Goal: Information Seeking & Learning: Learn about a topic

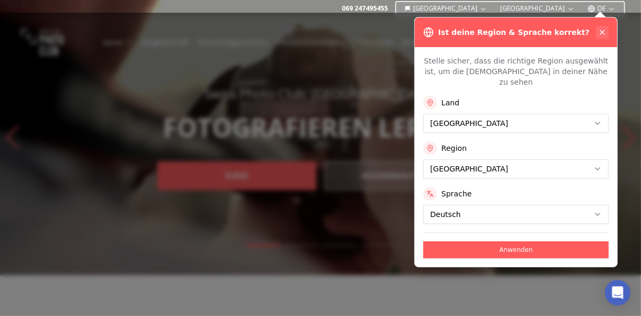
click at [601, 30] on icon at bounding box center [602, 32] width 8 height 8
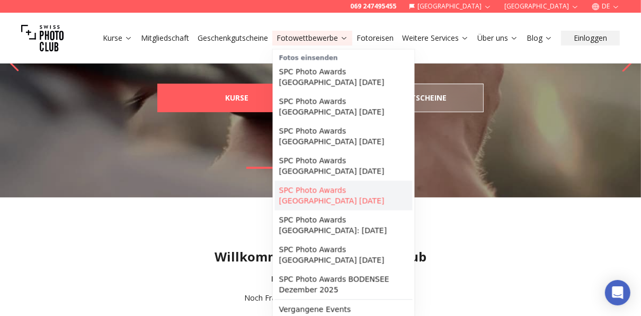
scroll to position [127, 0]
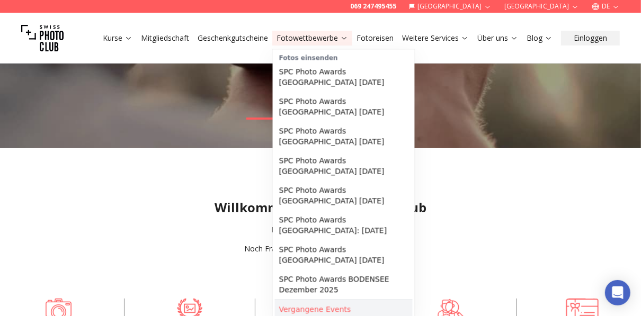
click at [320, 300] on link "Vergangene Events" at bounding box center [344, 309] width 138 height 19
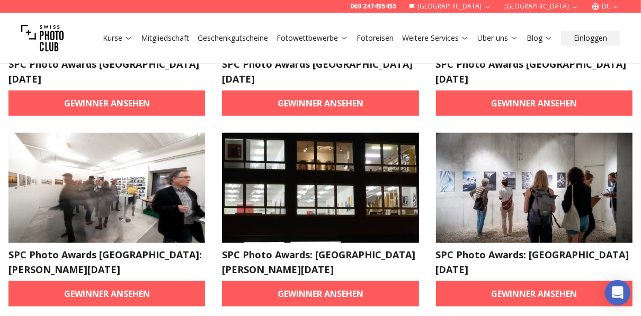
scroll to position [593, 0]
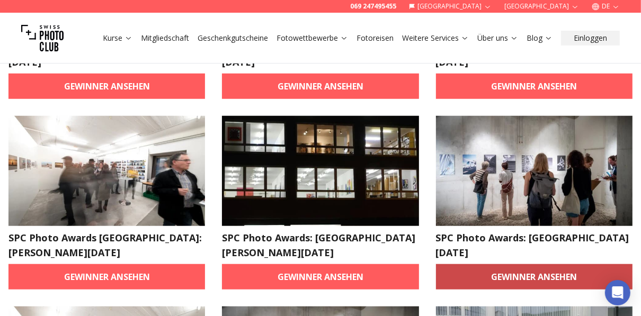
click at [519, 264] on link "Gewinner ansehen" at bounding box center [534, 276] width 196 height 25
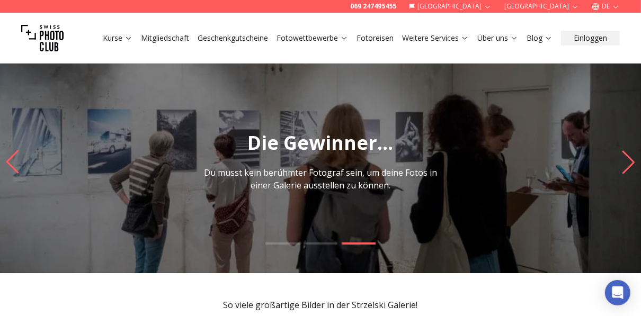
click at [630, 163] on icon "Next slide" at bounding box center [628, 161] width 14 height 23
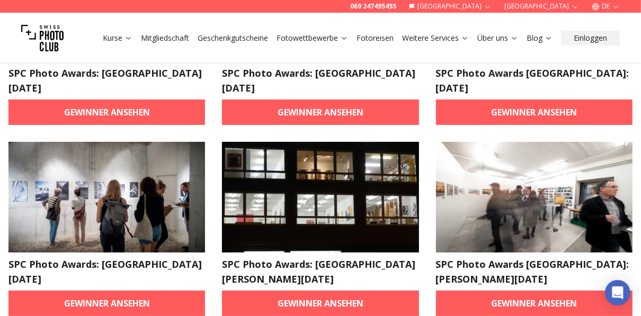
scroll to position [2626, 0]
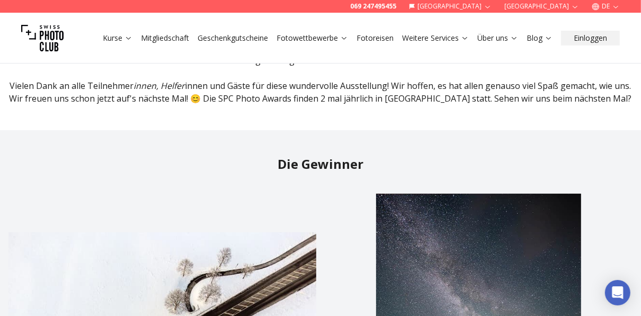
scroll to position [169, 0]
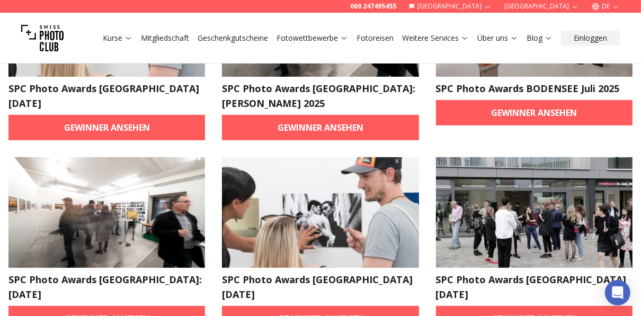
scroll to position [254, 0]
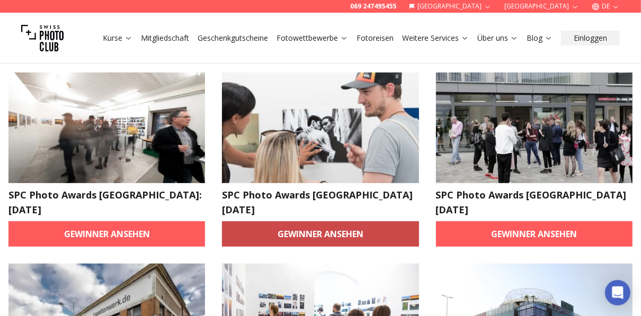
click at [314, 221] on link "Gewinner ansehen" at bounding box center [320, 233] width 196 height 25
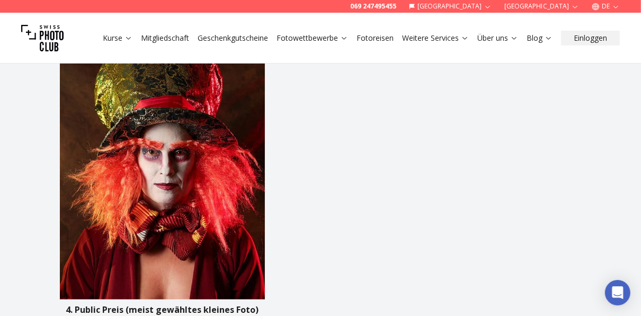
scroll to position [1144, 0]
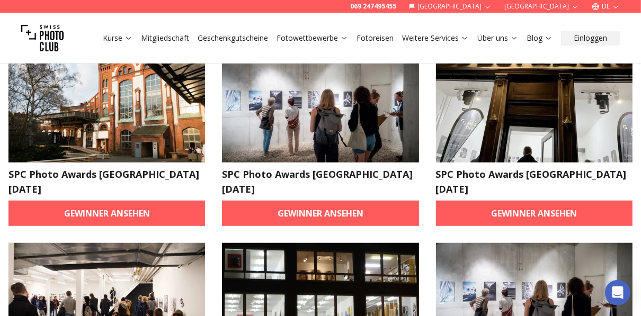
scroll to position [381, 0]
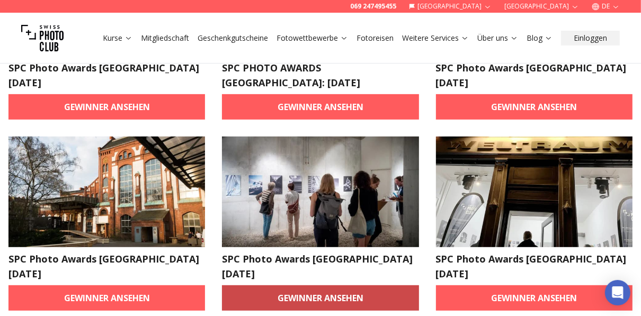
click at [330, 285] on link "Gewinner ansehen" at bounding box center [320, 297] width 196 height 25
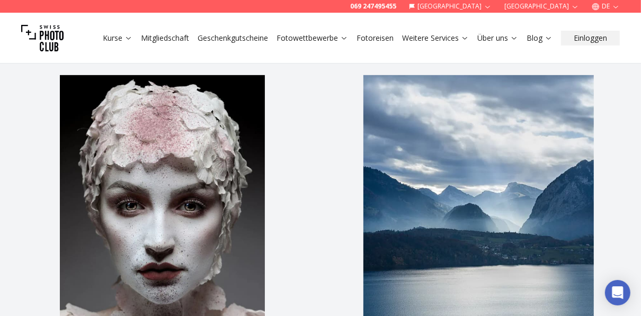
scroll to position [339, 0]
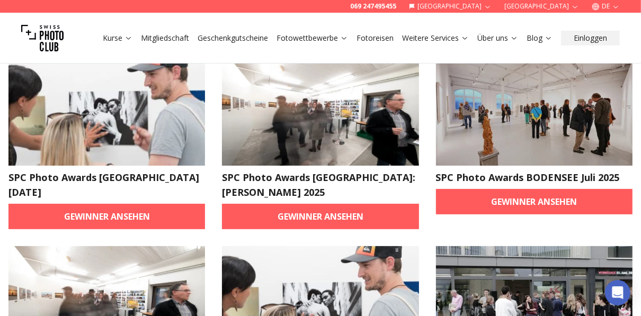
scroll to position [85, 0]
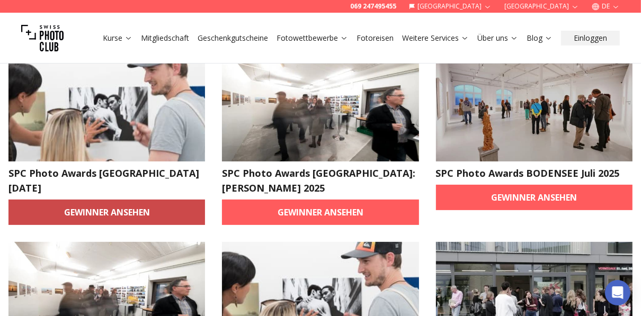
click at [131, 213] on link "Gewinner ansehen" at bounding box center [106, 212] width 196 height 25
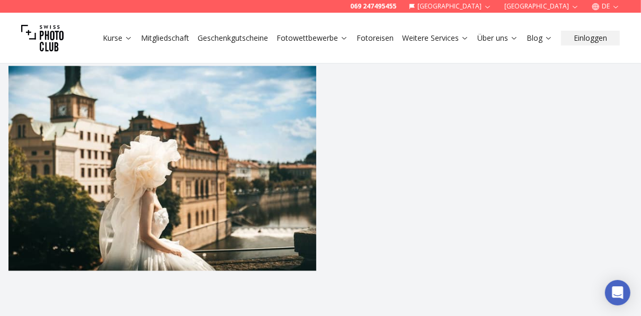
scroll to position [1144, 0]
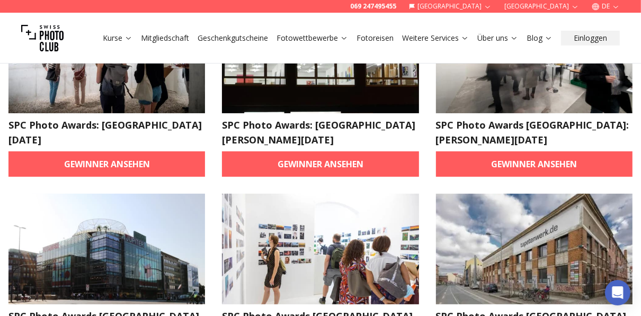
scroll to position [2793, 0]
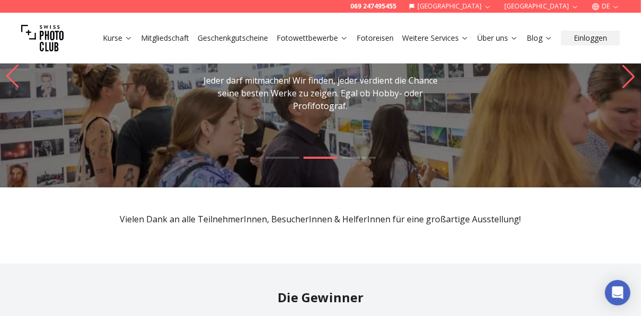
scroll to position [42, 0]
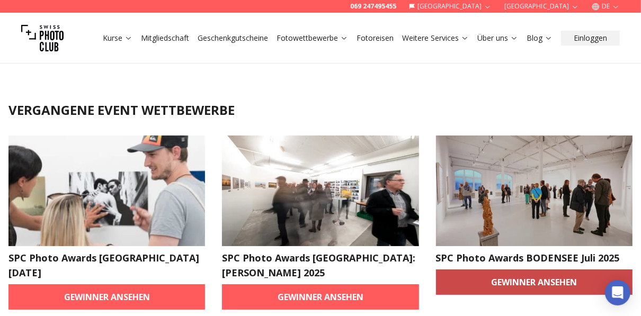
click at [521, 279] on link "Gewinner ansehen" at bounding box center [534, 282] width 196 height 25
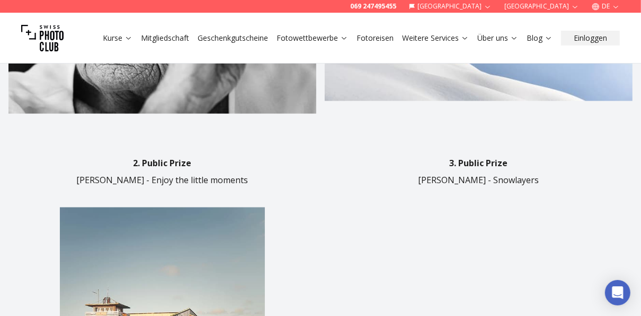
scroll to position [932, 0]
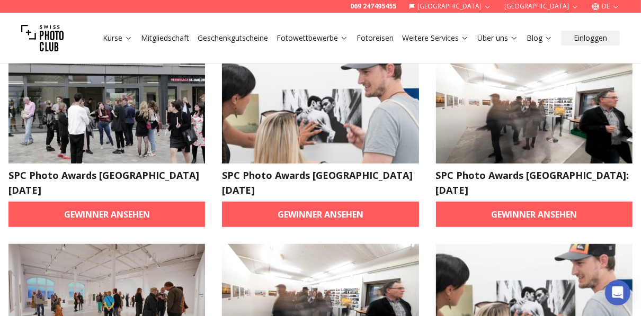
scroll to position [3177, 0]
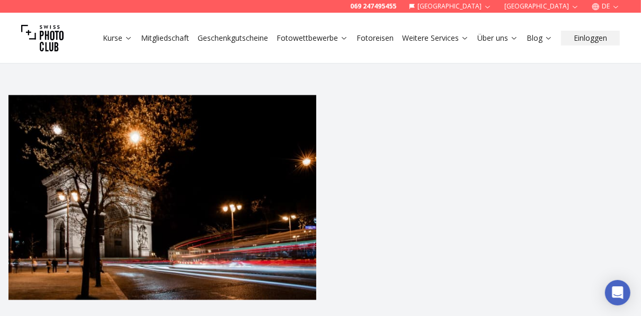
scroll to position [1017, 0]
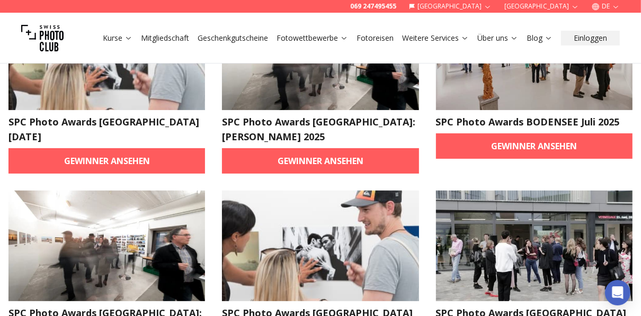
scroll to position [212, 0]
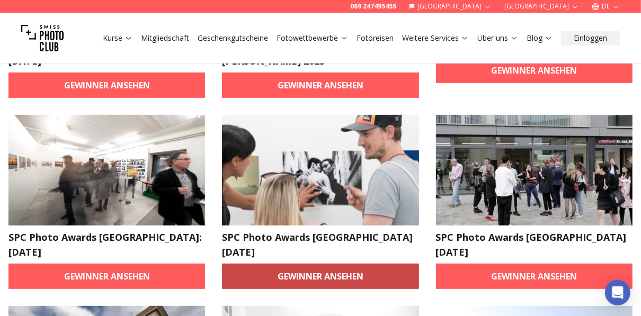
click at [324, 264] on link "Gewinner ansehen" at bounding box center [320, 276] width 196 height 25
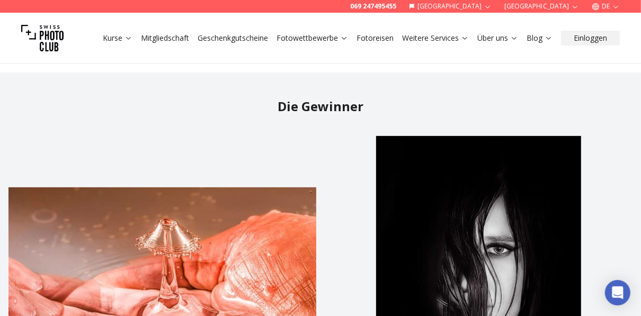
scroll to position [339, 0]
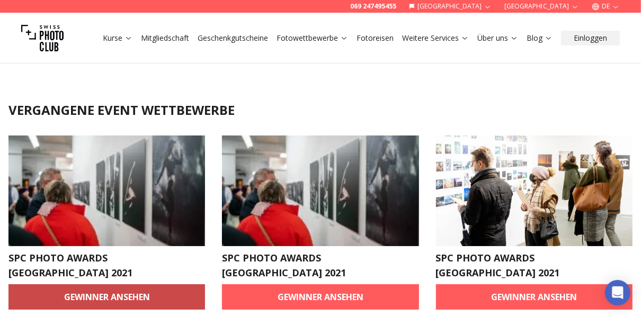
click at [110, 284] on link "Gewinner ansehen" at bounding box center [106, 296] width 196 height 25
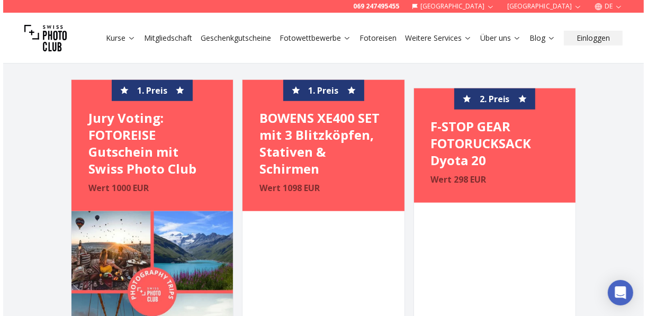
scroll to position [339, 0]
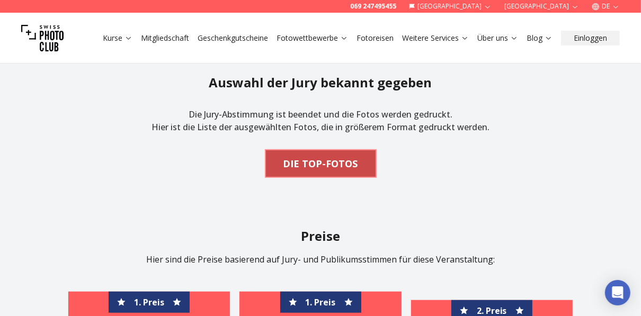
click at [316, 165] on b "DIE TOP-FOTOS" at bounding box center [320, 163] width 75 height 15
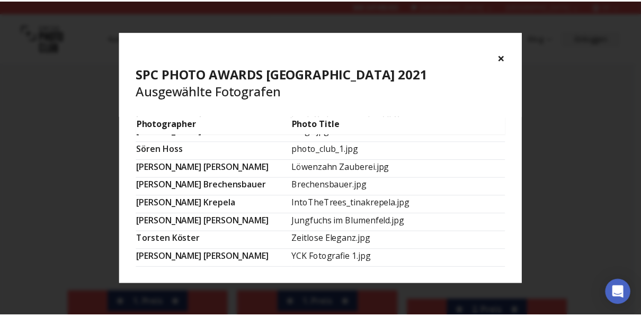
scroll to position [747, 0]
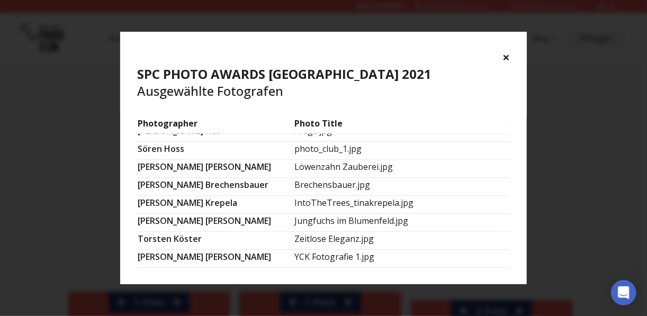
click at [506, 55] on button "×" at bounding box center [505, 57] width 7 height 17
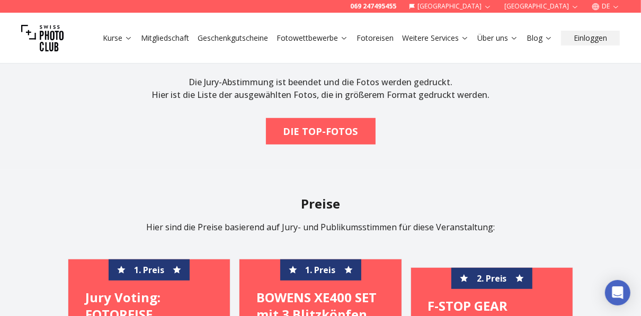
scroll to position [254, 0]
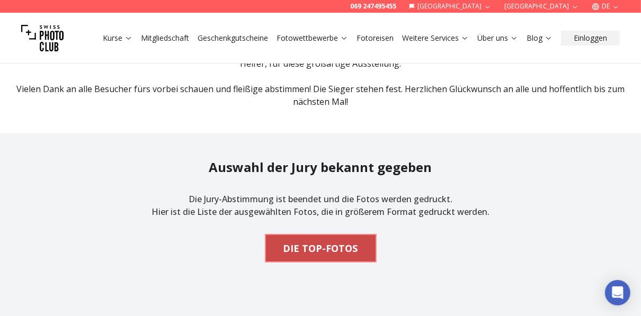
click at [330, 252] on b "DIE TOP-FOTOS" at bounding box center [320, 248] width 75 height 15
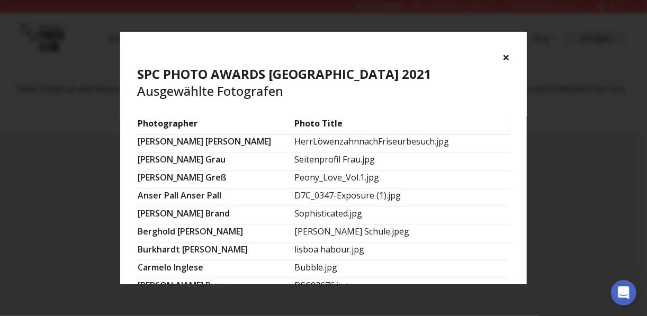
click at [505, 56] on button "×" at bounding box center [505, 57] width 7 height 17
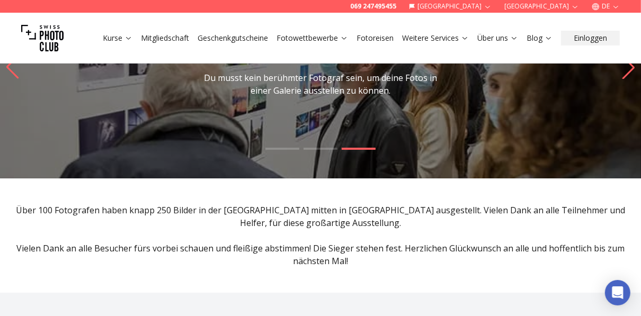
scroll to position [85, 0]
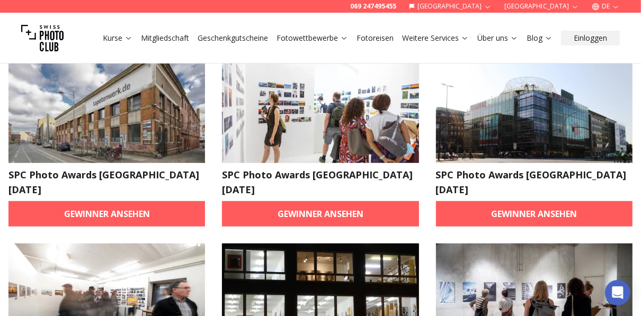
scroll to position [466, 0]
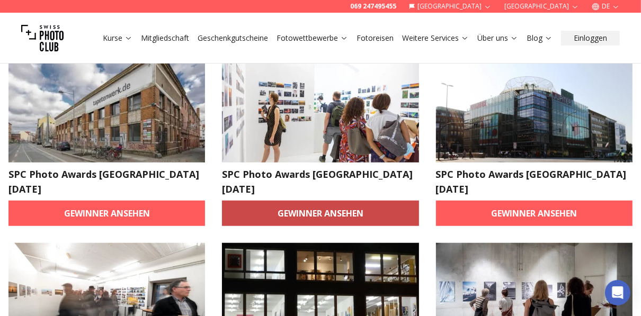
click at [304, 201] on link "Gewinner ansehen" at bounding box center [320, 213] width 196 height 25
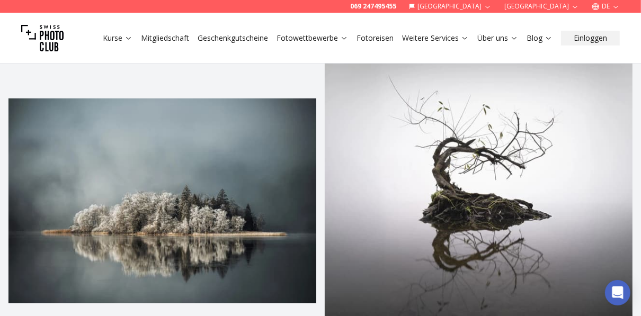
scroll to position [381, 0]
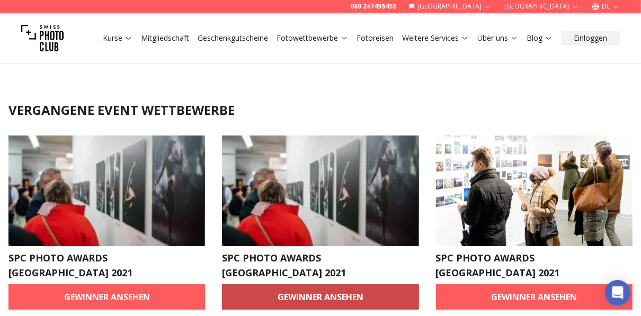
click at [321, 284] on link "Gewinner ansehen" at bounding box center [320, 296] width 196 height 25
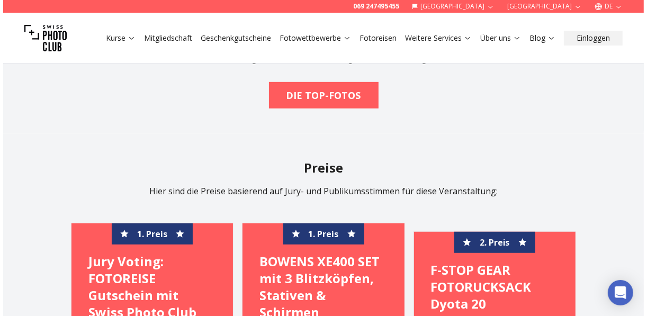
scroll to position [424, 0]
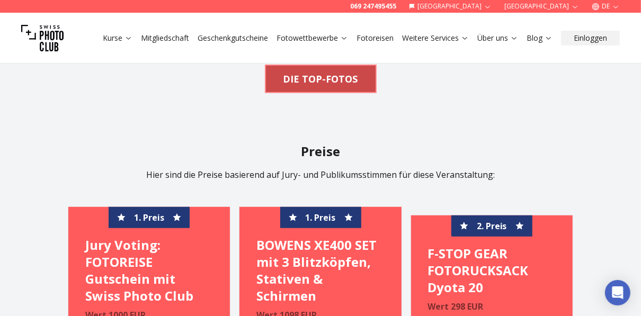
click at [308, 81] on b "DIE TOP-FOTOS" at bounding box center [320, 78] width 75 height 15
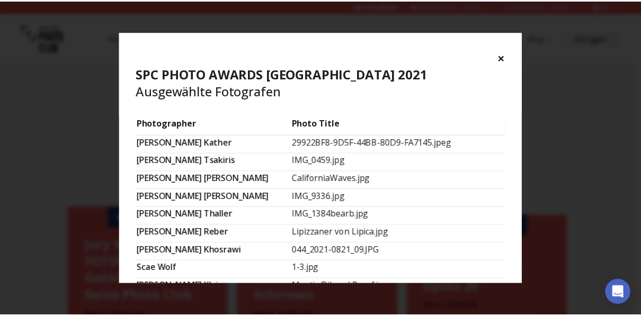
scroll to position [508, 0]
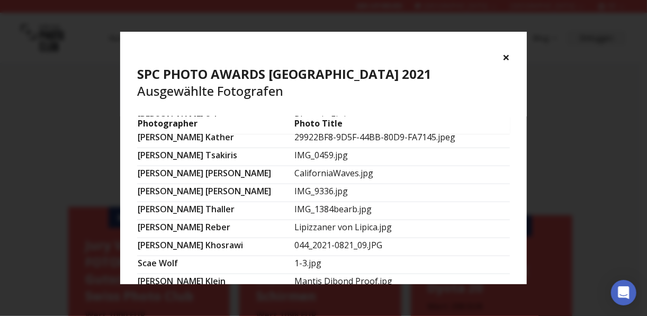
click at [505, 55] on button "×" at bounding box center [505, 57] width 7 height 17
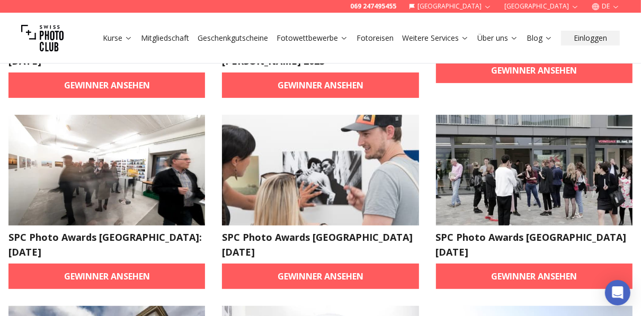
scroll to position [85, 0]
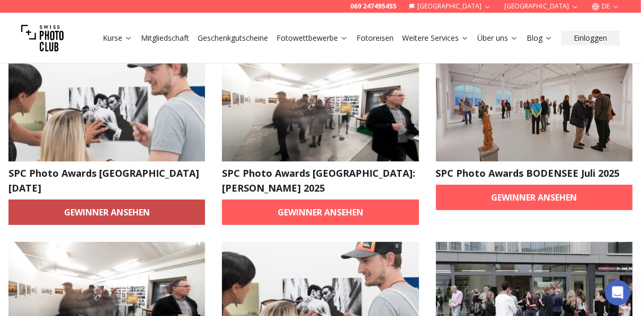
click at [103, 213] on link "Gewinner ansehen" at bounding box center [106, 212] width 196 height 25
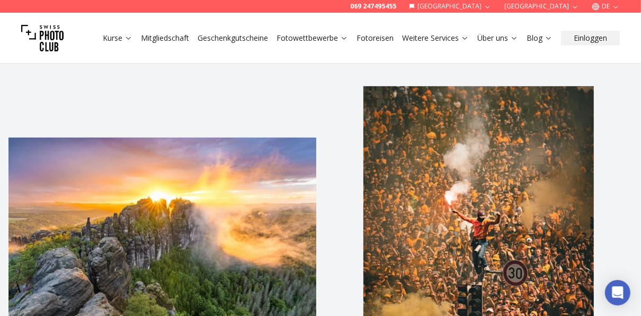
scroll to position [381, 0]
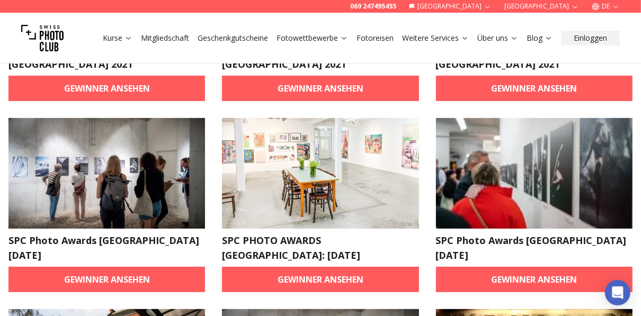
scroll to position [212, 0]
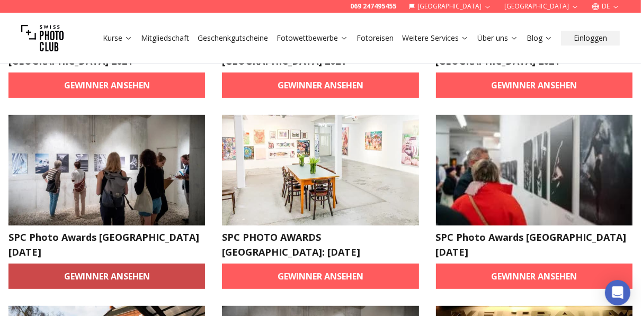
click at [137, 264] on link "Gewinner ansehen" at bounding box center [106, 276] width 196 height 25
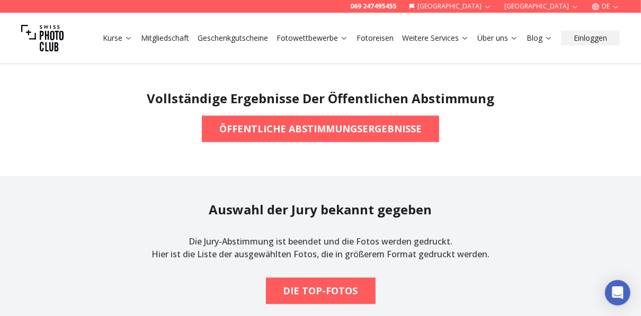
scroll to position [1483, 0]
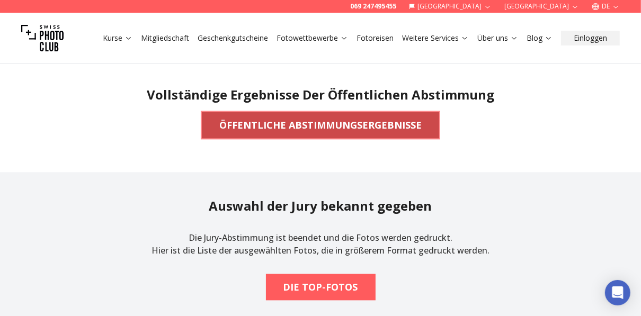
click at [338, 125] on b "ÖFFENTLICHE ABSTIMMUNGSERGEBNISSE" at bounding box center [320, 125] width 202 height 15
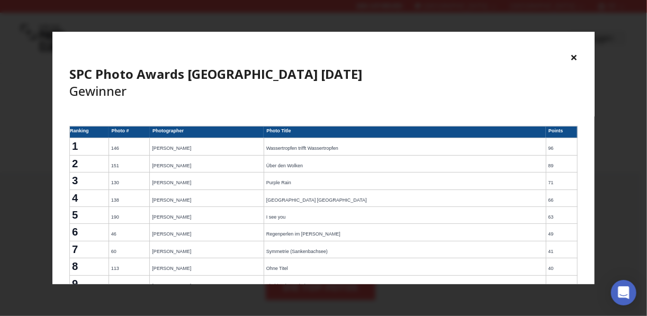
click at [573, 54] on button "×" at bounding box center [573, 57] width 7 height 17
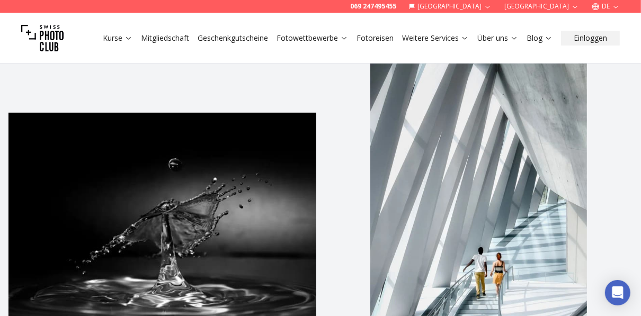
scroll to position [339, 0]
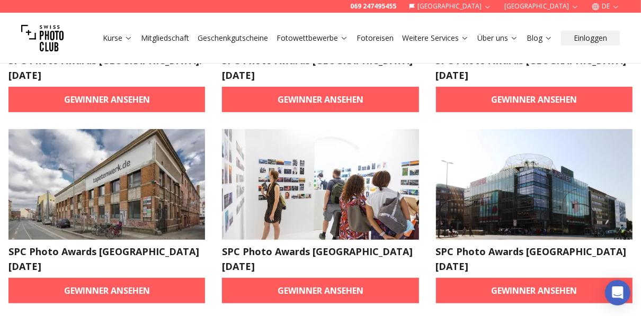
scroll to position [424, 0]
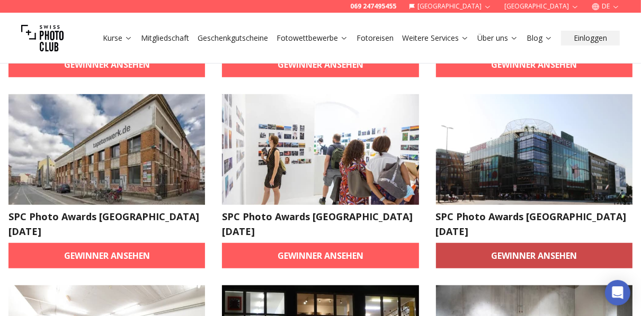
click at [510, 243] on link "Gewinner ansehen" at bounding box center [534, 255] width 196 height 25
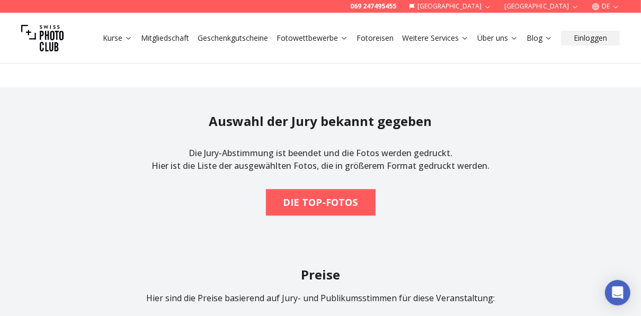
scroll to position [1652, 0]
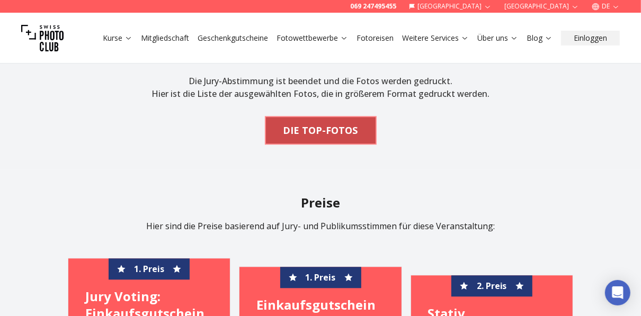
click at [318, 127] on b "DIE TOP-FOTOS" at bounding box center [320, 130] width 75 height 15
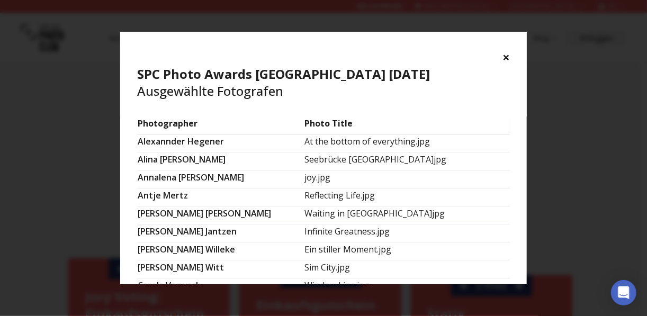
click at [506, 55] on button "×" at bounding box center [505, 57] width 7 height 17
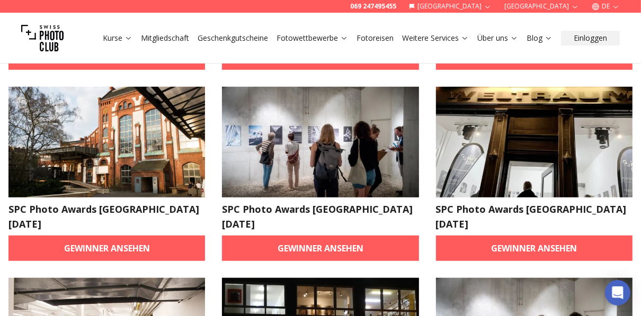
scroll to position [466, 0]
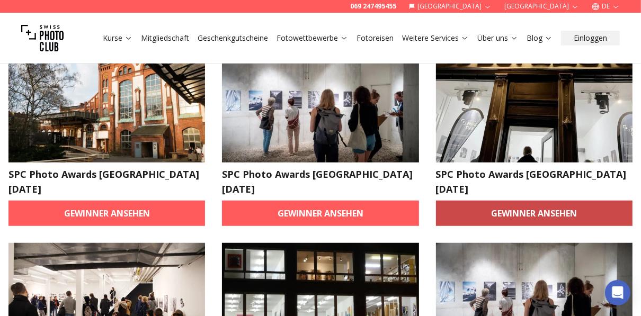
click at [518, 201] on link "Gewinner ansehen" at bounding box center [534, 213] width 196 height 25
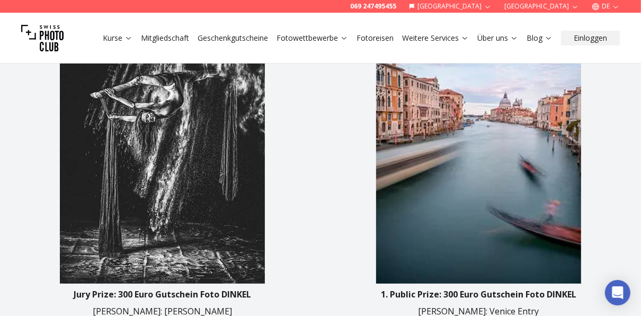
scroll to position [381, 0]
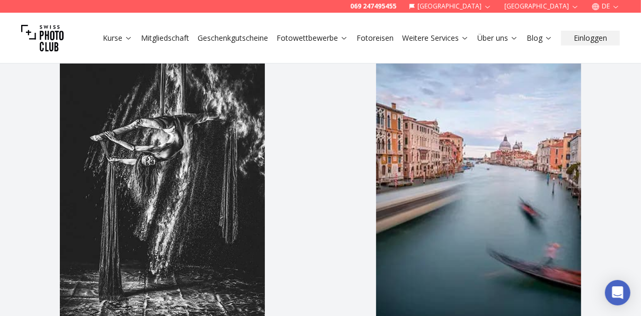
click at [166, 178] on img at bounding box center [162, 173] width 308 height 308
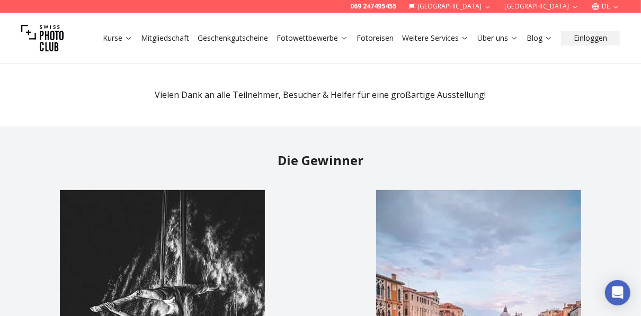
scroll to position [127, 0]
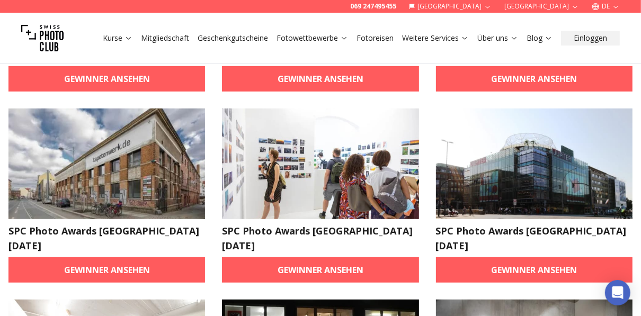
scroll to position [381, 0]
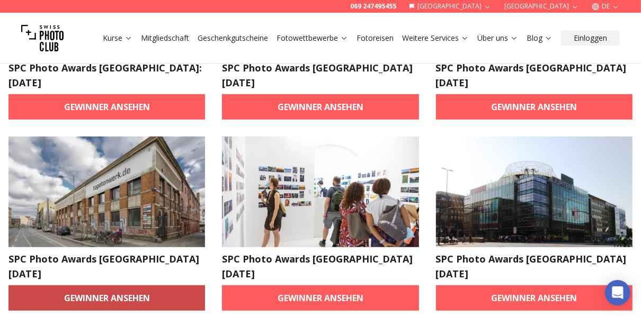
click at [120, 285] on link "Gewinner ansehen" at bounding box center [106, 297] width 196 height 25
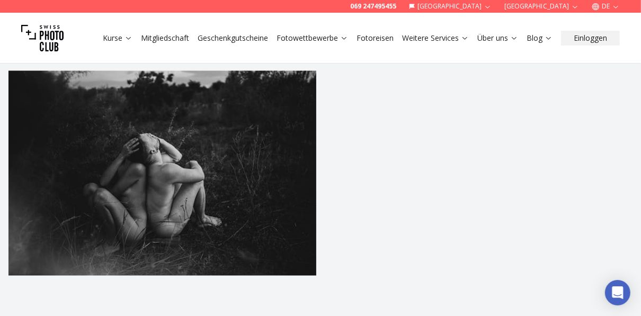
scroll to position [1144, 0]
